Goal: Information Seeking & Learning: Find specific fact

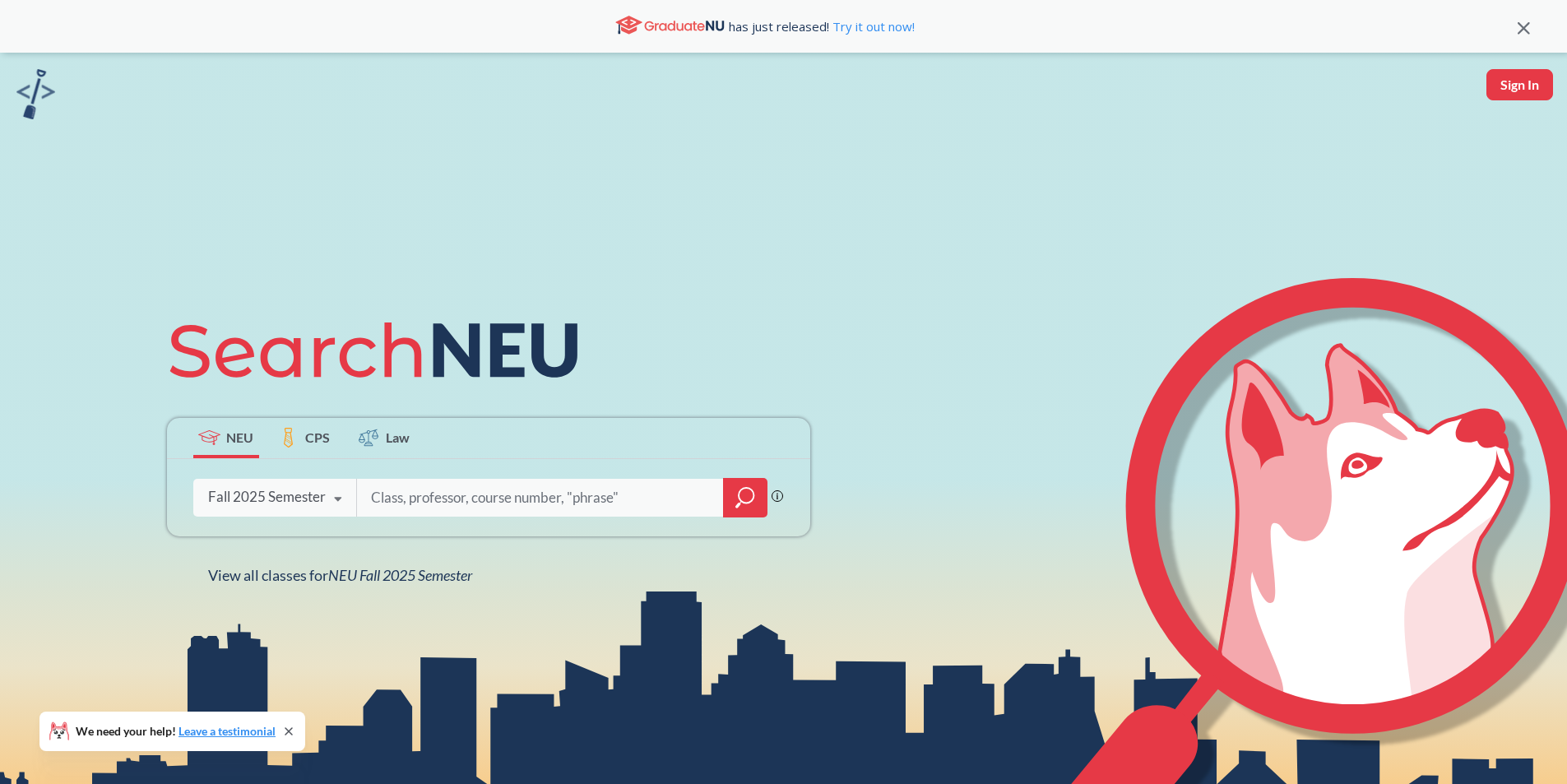
click at [449, 488] on input "search" at bounding box center [540, 497] width 342 height 34
paste input "BIOL 5585"
type input "BIOL 5585"
click at [755, 505] on icon "magnifying glass" at bounding box center [745, 498] width 19 height 23
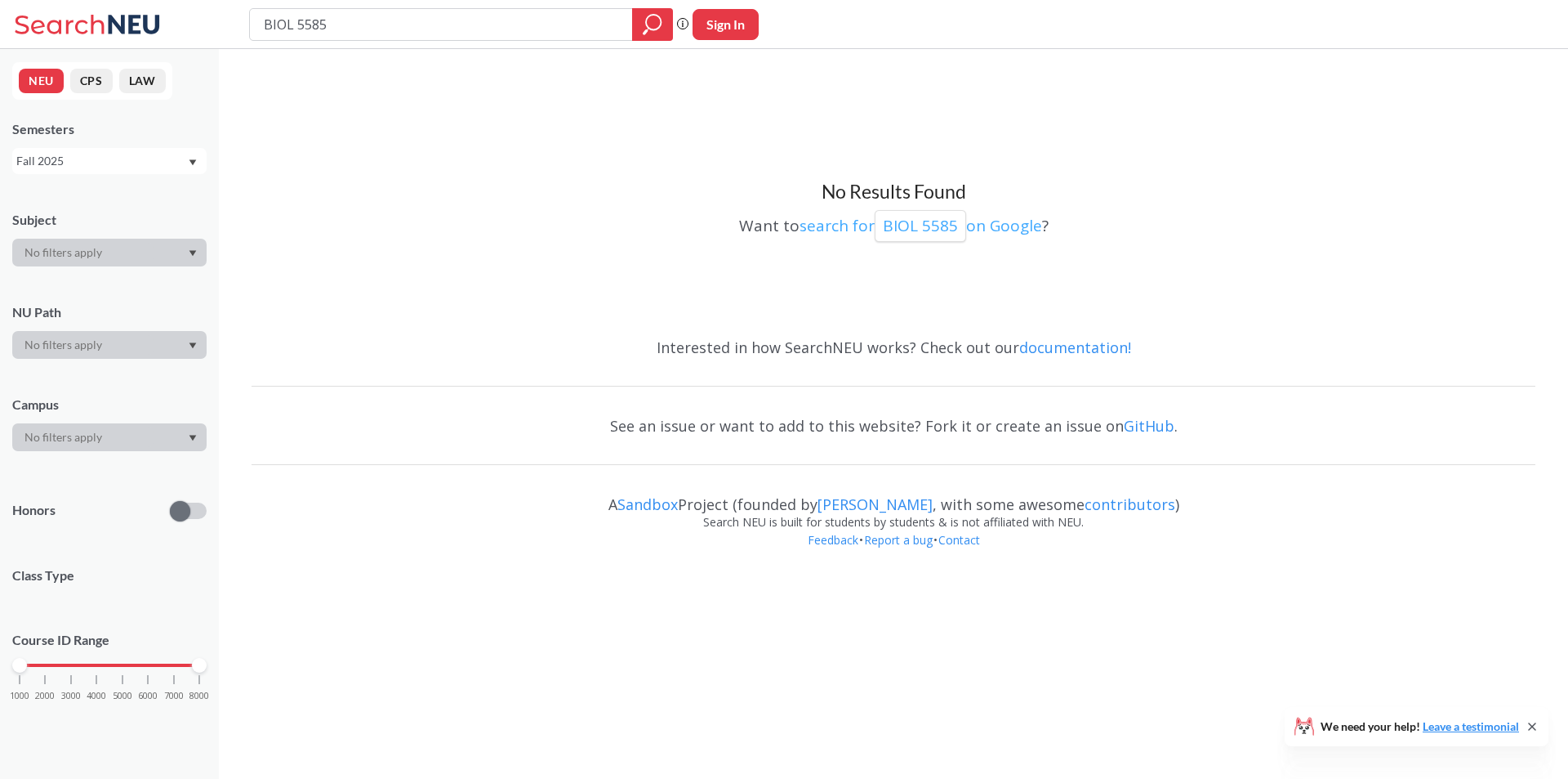
click at [925, 224] on p "BIOL 5585" at bounding box center [921, 226] width 76 height 22
drag, startPoint x: 428, startPoint y: 34, endPoint x: 162, endPoint y: 10, distance: 267.1
click at [160, 13] on div "BIOL 5585 Phrase search guarantees the exact search appears in the results. Ex.…" at bounding box center [784, 25] width 1568 height 49
paste input "search"
type input "BIOL 2301"
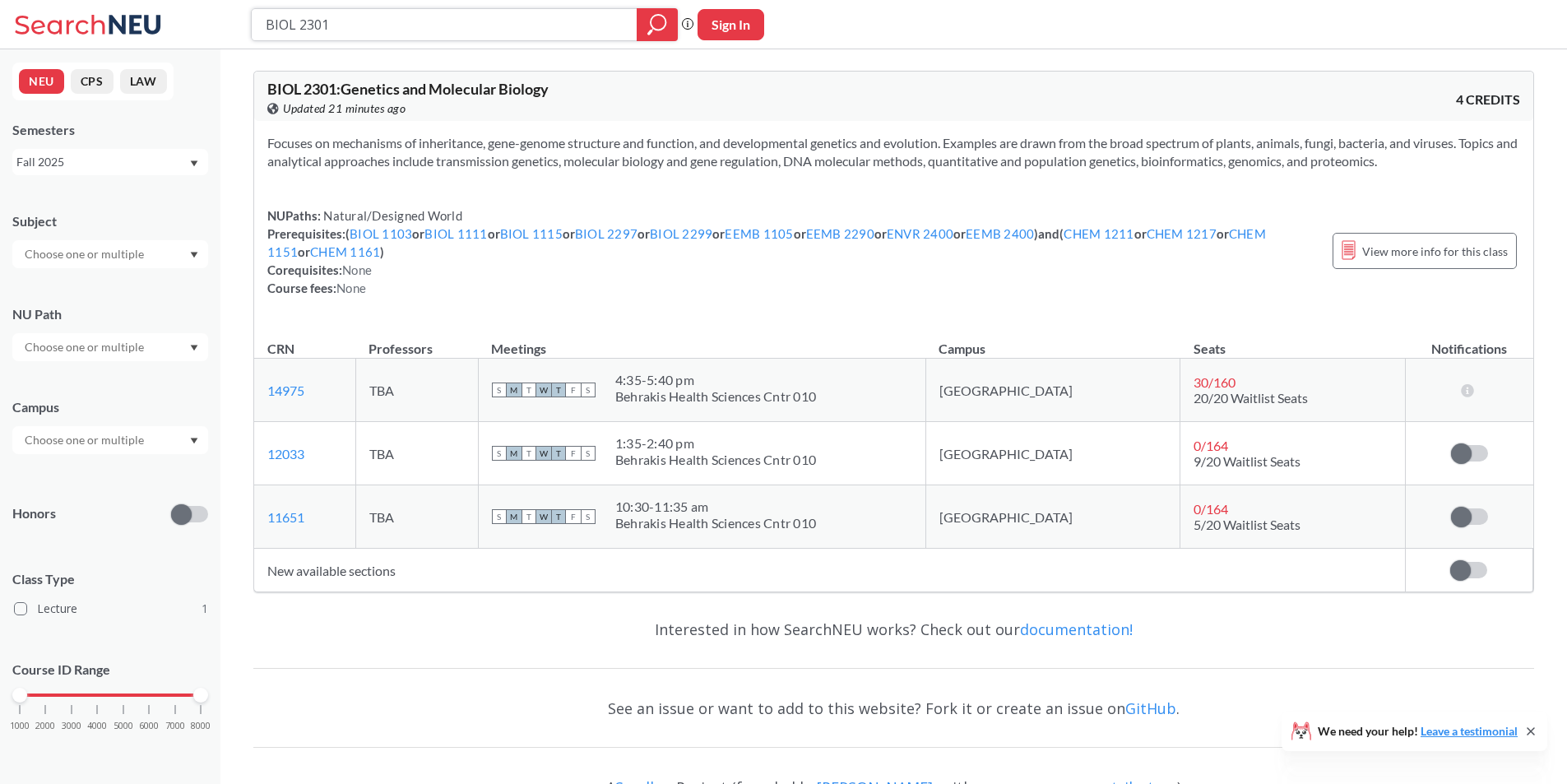
click at [355, 34] on input "BIOL 2301" at bounding box center [445, 25] width 361 height 28
drag, startPoint x: 355, startPoint y: 34, endPoint x: 271, endPoint y: 29, distance: 84.1
click at [271, 29] on input "BIOL 2301" at bounding box center [445, 25] width 361 height 28
type input "EEMB 2400"
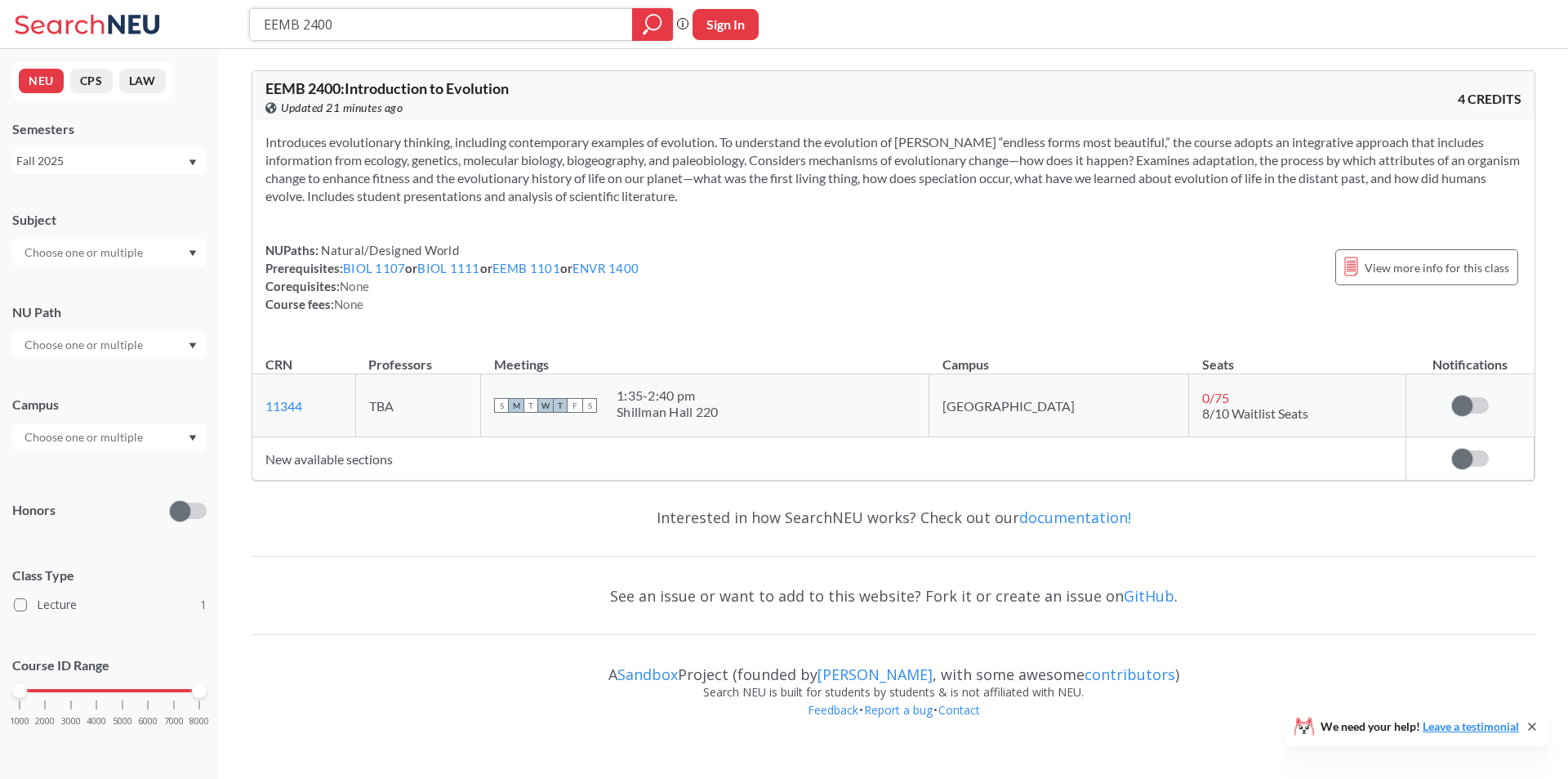
drag, startPoint x: 338, startPoint y: 22, endPoint x: 142, endPoint y: 29, distance: 196.1
click at [142, 29] on div "EEMB 2400 Phrase search guarantees the exact search appears in the results. Ex.…" at bounding box center [784, 25] width 1568 height 49
type input "phil 1145"
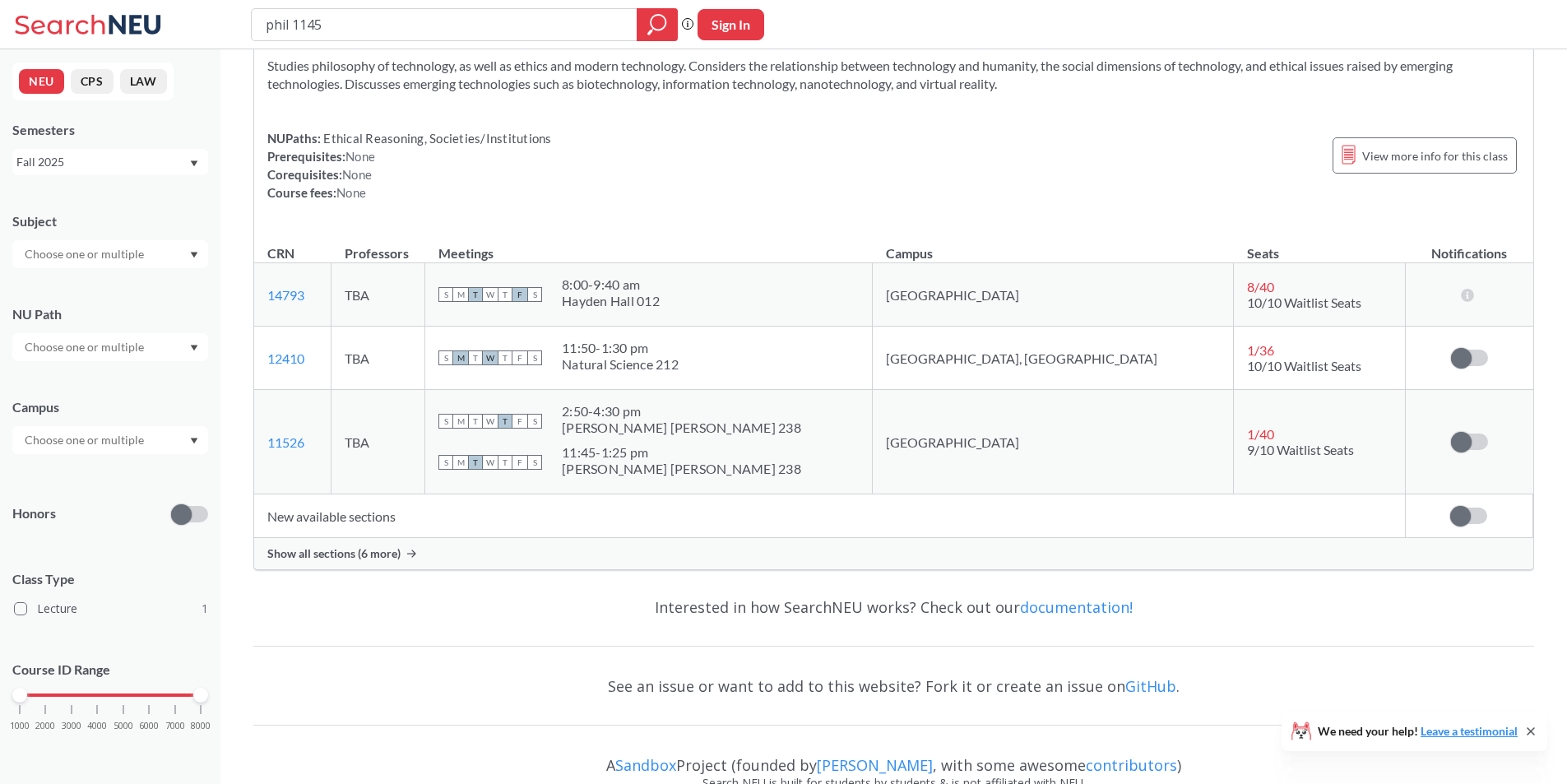
scroll to position [82, 0]
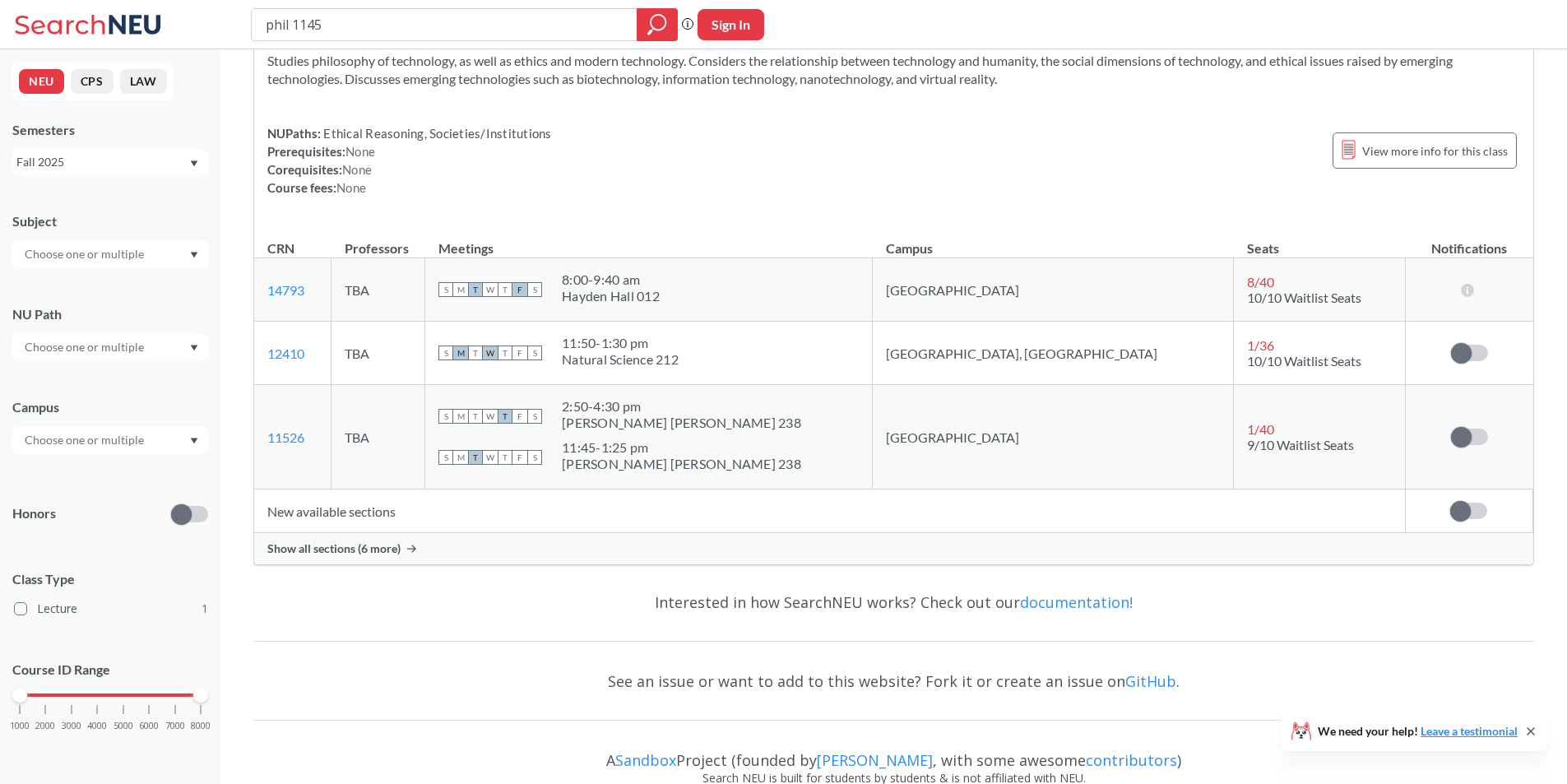
click at [376, 547] on span "Show all sections (6 more)" at bounding box center [333, 548] width 134 height 15
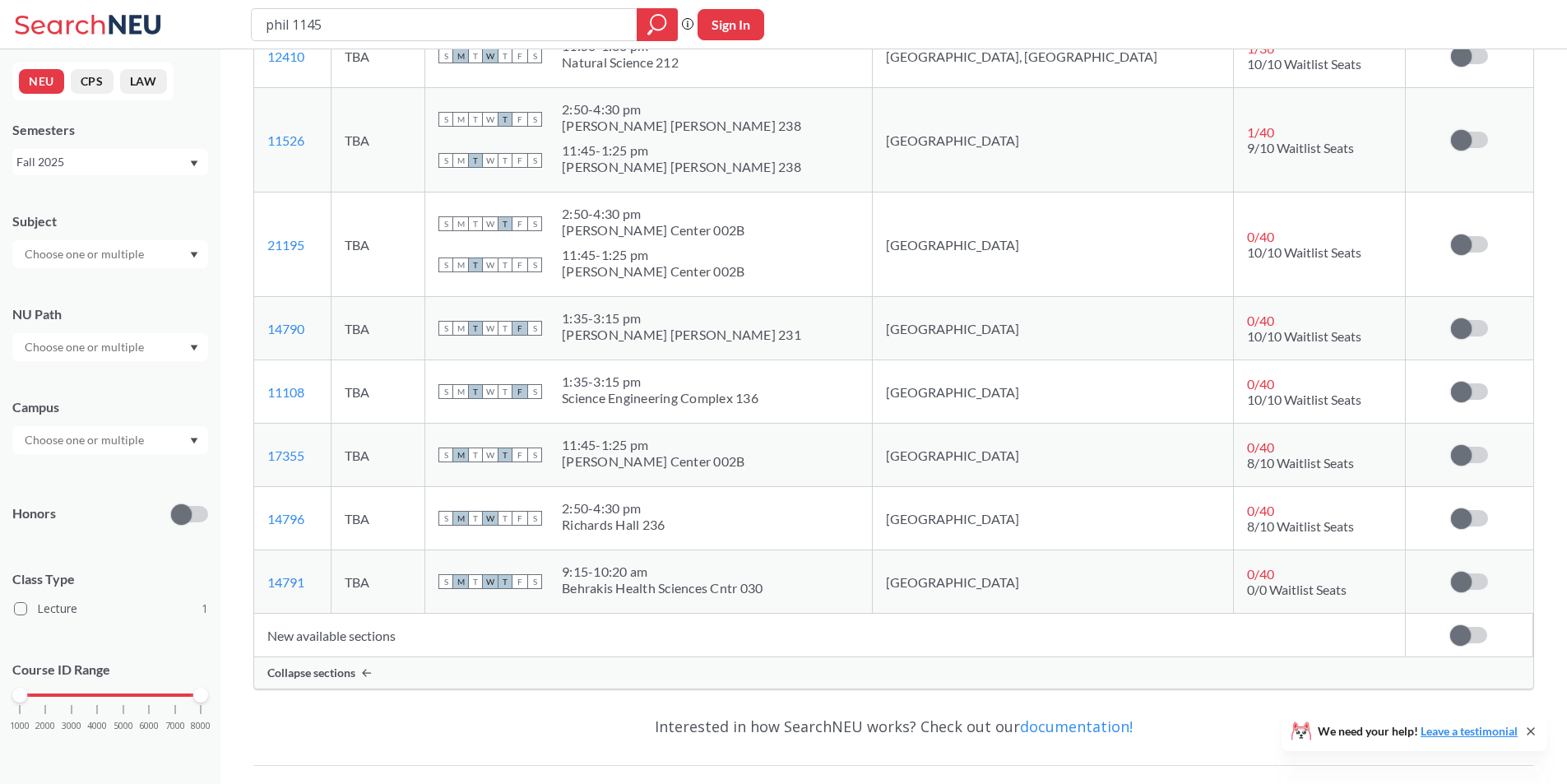
scroll to position [384, 0]
